Goal: Task Accomplishment & Management: Manage account settings

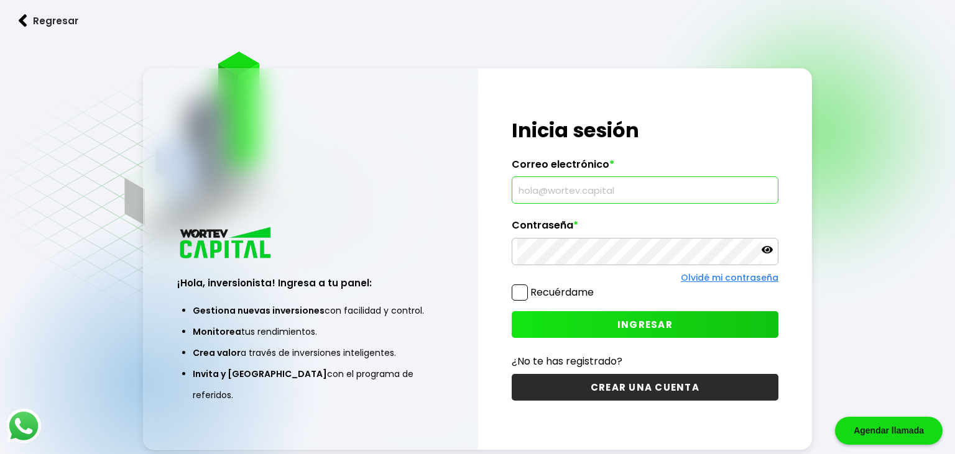
click at [593, 194] on input "text" at bounding box center [644, 190] width 255 height 26
paste input "[EMAIL_ADDRESS][DOMAIN_NAME]"
type input "[EMAIL_ADDRESS][DOMAIN_NAME]"
click at [657, 322] on span "INGRESAR" at bounding box center [644, 324] width 55 height 13
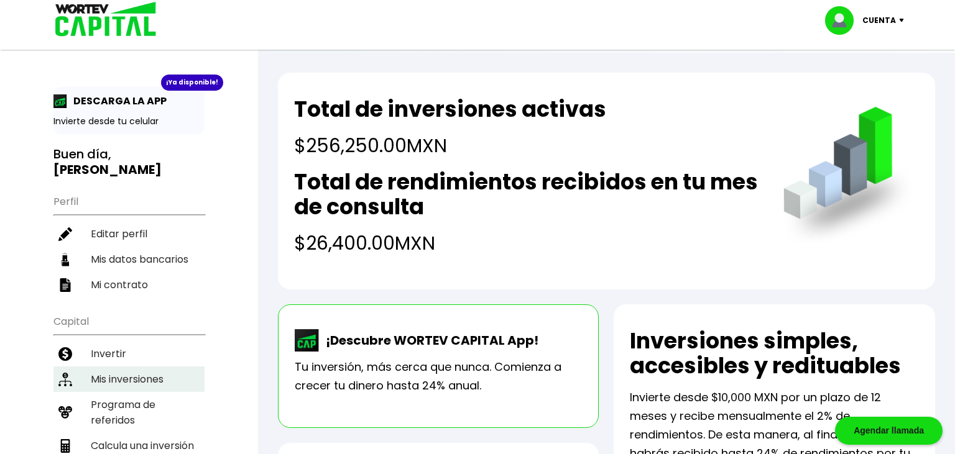
click at [143, 367] on li "Mis inversiones" at bounding box center [128, 379] width 151 height 25
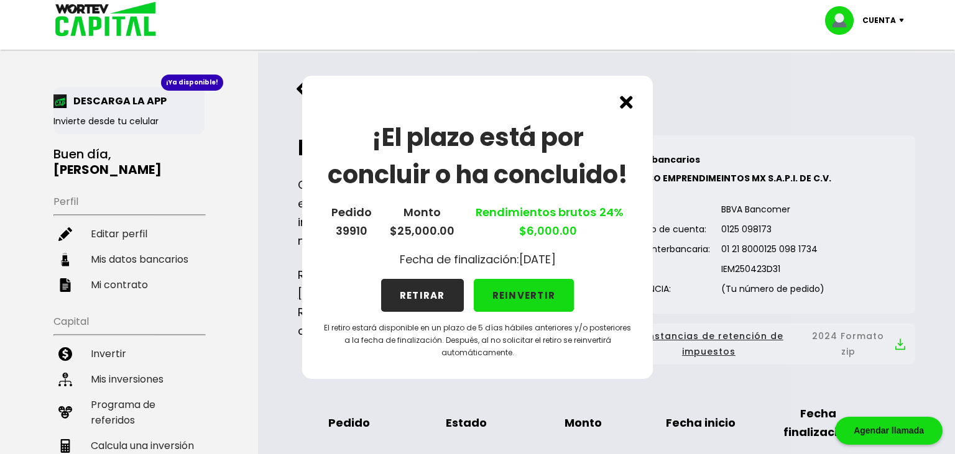
click at [427, 291] on button "RETIRAR" at bounding box center [422, 295] width 83 height 33
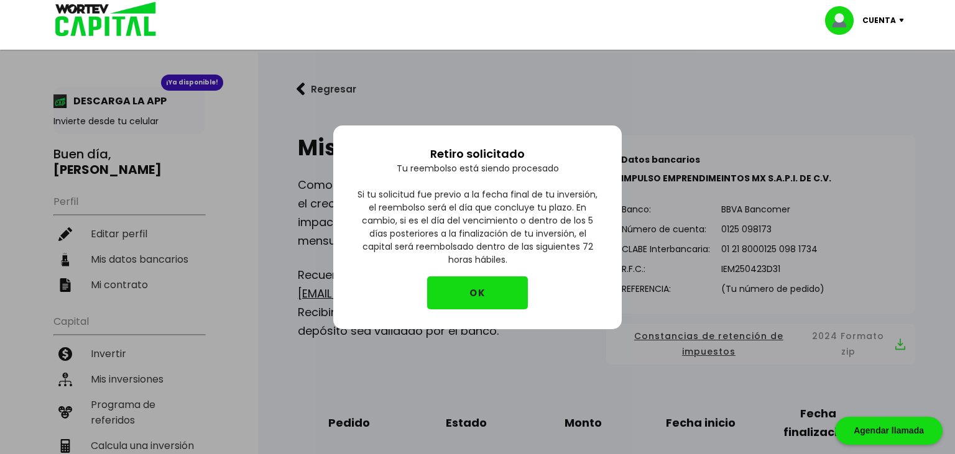
click at [470, 293] on button "OK" at bounding box center [477, 293] width 101 height 33
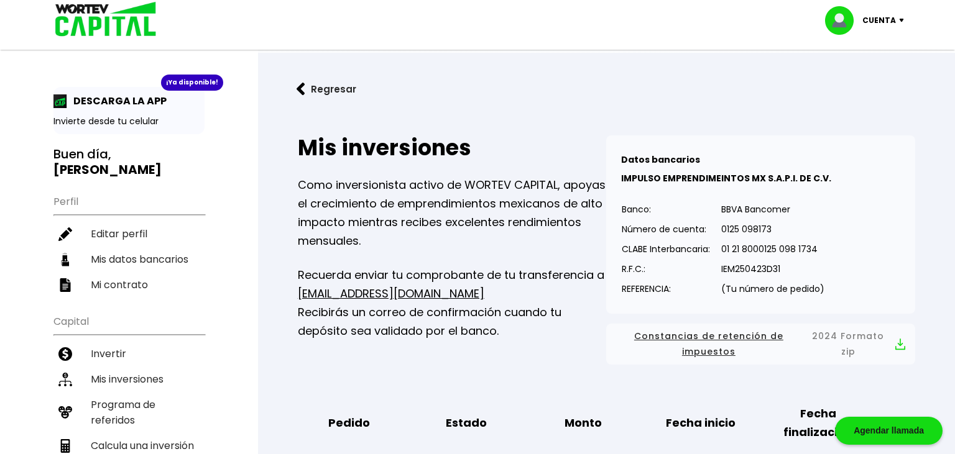
click at [894, 15] on p "Cuenta" at bounding box center [879, 20] width 34 height 19
click at [856, 86] on li "Cerrar sesión" at bounding box center [865, 82] width 99 height 25
